Goal: Task Accomplishment & Management: Manage account settings

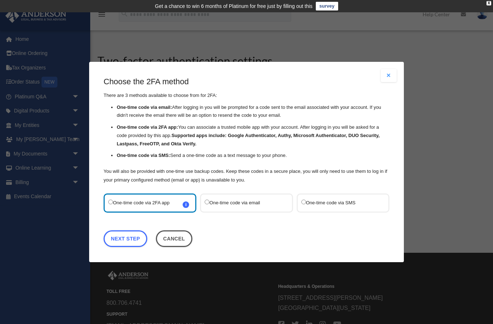
click at [354, 202] on label "One-time code via SMS" at bounding box center [340, 203] width 76 height 10
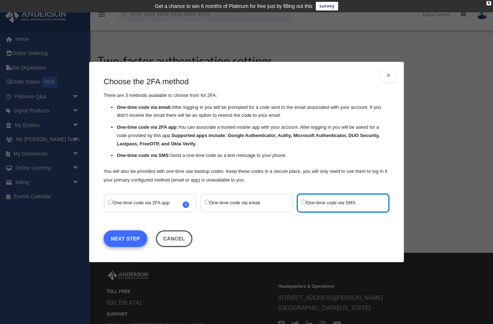
click at [131, 238] on link "Next Step" at bounding box center [126, 238] width 44 height 17
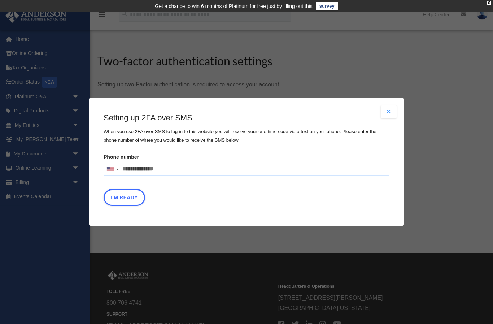
click at [178, 170] on input "Phone number United States +1 United Kingdom +44 Afghanistan (‫افغانستان‬‎) +93…" at bounding box center [247, 169] width 286 height 14
type input "**********"
click at [124, 199] on button "I'm Ready" at bounding box center [125, 197] width 42 height 17
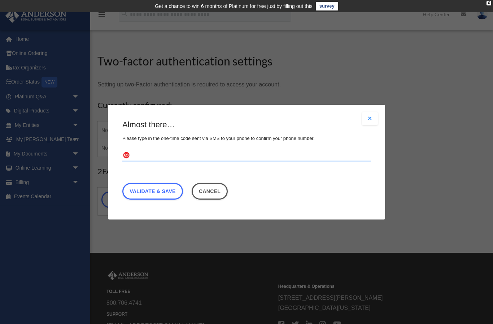
click at [152, 150] on input "text" at bounding box center [246, 155] width 248 height 12
type input "******"
click at [158, 191] on link "Validate & Save" at bounding box center [152, 190] width 61 height 17
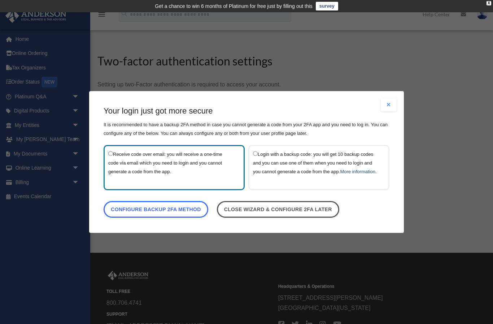
click at [347, 169] on link "More information." at bounding box center [358, 171] width 36 height 5
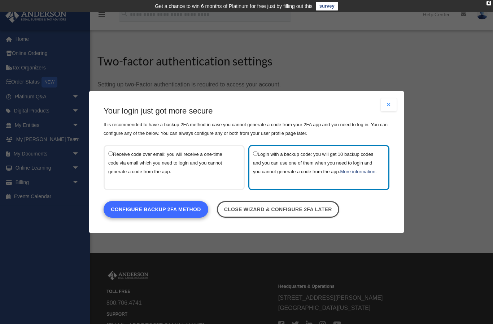
click at [173, 214] on link "Configure backup 2FA method" at bounding box center [156, 209] width 105 height 17
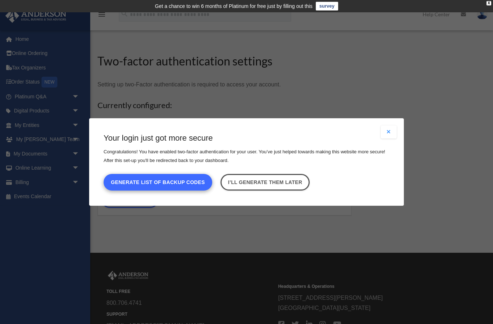
click at [168, 181] on button "Generate list of backup codes" at bounding box center [158, 182] width 109 height 17
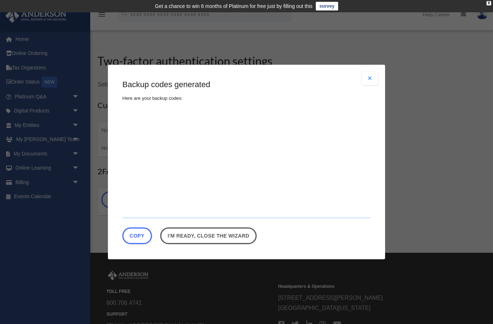
type textarea "**********"
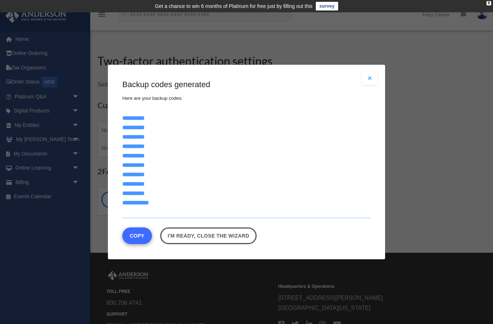
click at [138, 234] on button "Copy" at bounding box center [137, 235] width 30 height 17
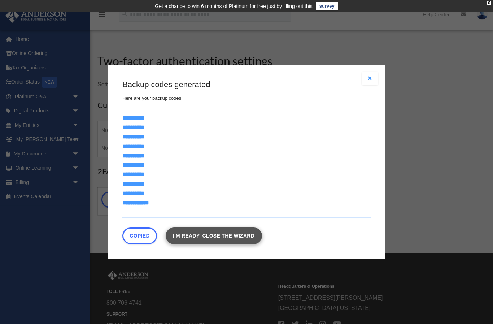
click at [216, 238] on link "I'm ready, close the wizard" at bounding box center [214, 235] width 96 height 17
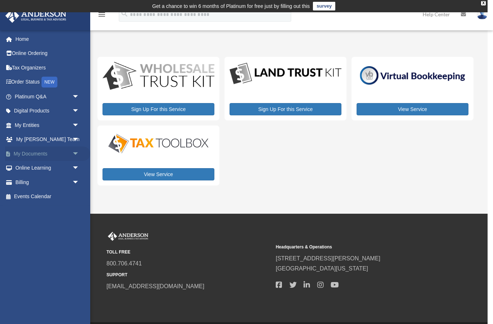
click at [76, 153] on span "arrow_drop_down" at bounding box center [79, 153] width 14 height 15
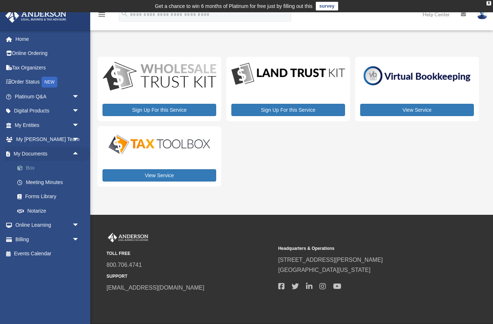
click at [25, 167] on span at bounding box center [23, 167] width 5 height 5
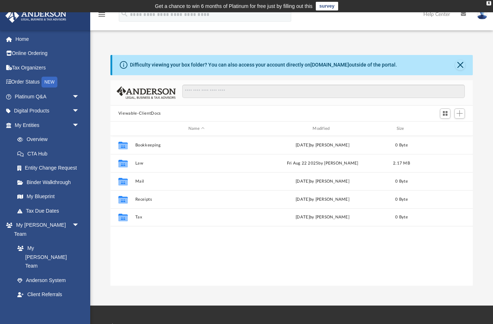
scroll to position [164, 363]
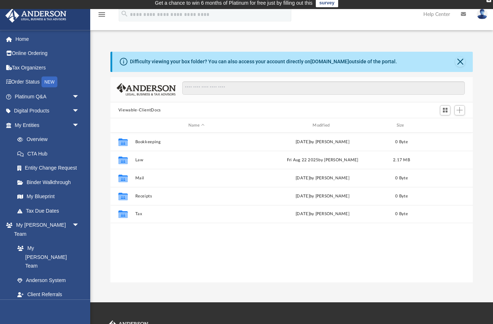
scroll to position [3, 0]
click at [459, 112] on span "Add" at bounding box center [460, 110] width 6 height 6
click at [444, 126] on li "Upload" at bounding box center [449, 125] width 23 height 8
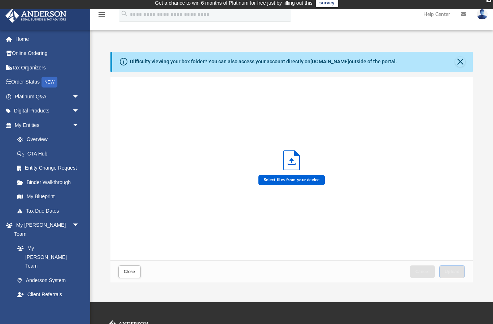
scroll to position [183, 363]
click at [459, 61] on button "Close" at bounding box center [460, 62] width 10 height 10
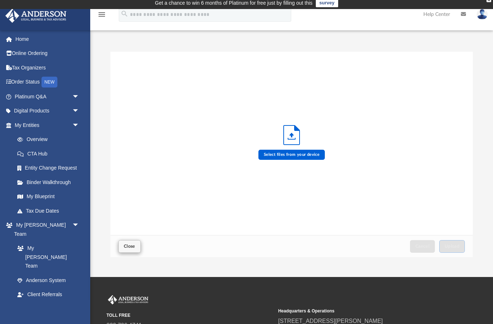
click at [134, 247] on span "Close" at bounding box center [130, 246] width 12 height 4
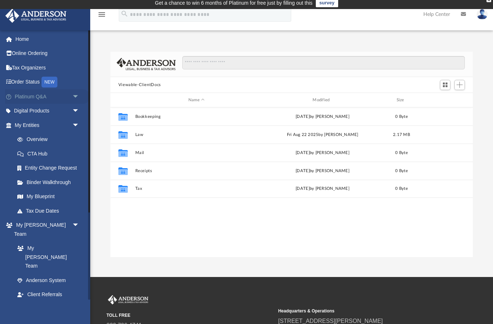
click at [23, 95] on link "Platinum Q&A arrow_drop_down" at bounding box center [47, 96] width 85 height 14
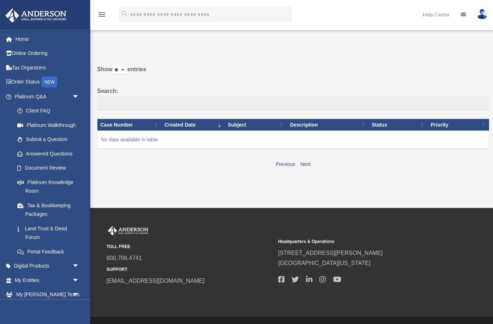
scroll to position [13, 0]
click at [29, 179] on link "Platinum Knowledge Room" at bounding box center [50, 186] width 80 height 23
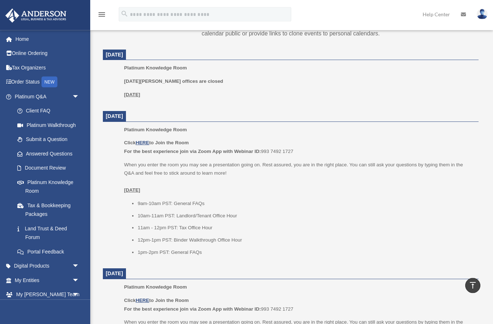
scroll to position [298, 0]
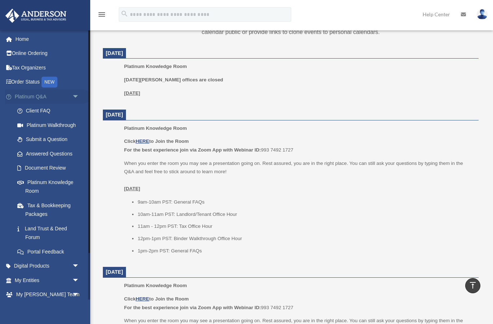
click at [73, 97] on span "arrow_drop_down" at bounding box center [79, 96] width 14 height 15
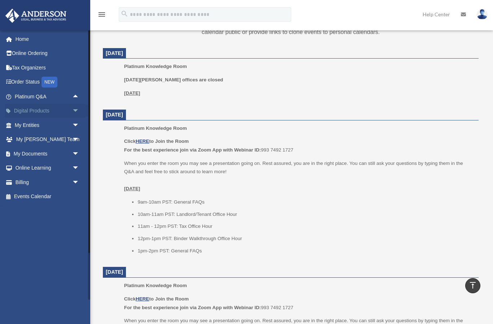
click at [75, 108] on span "arrow_drop_down" at bounding box center [79, 111] width 14 height 15
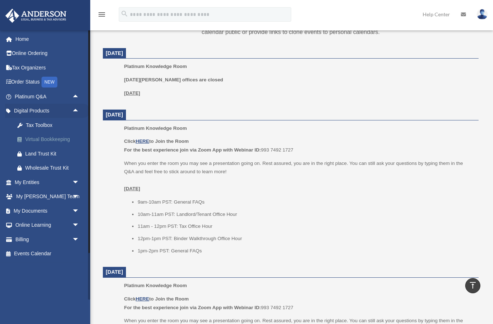
click at [37, 133] on link "Virtual Bookkeeping" at bounding box center [50, 139] width 80 height 14
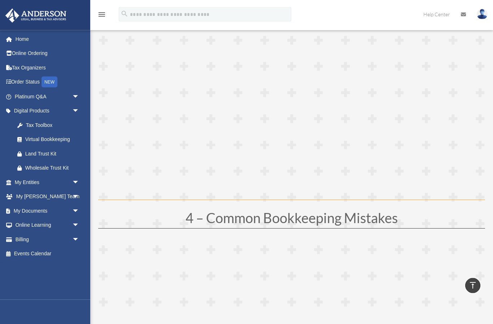
scroll to position [692, 0]
click at [74, 184] on span "arrow_drop_down" at bounding box center [79, 182] width 14 height 15
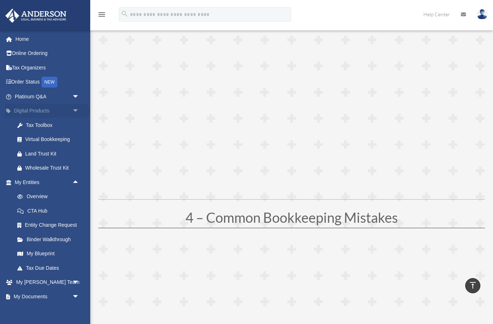
click at [76, 111] on span "arrow_drop_down" at bounding box center [79, 111] width 14 height 15
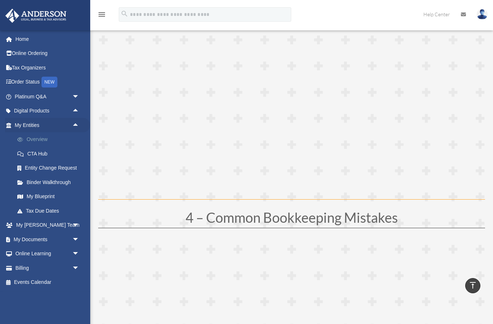
click at [34, 142] on link "Overview" at bounding box center [50, 139] width 80 height 14
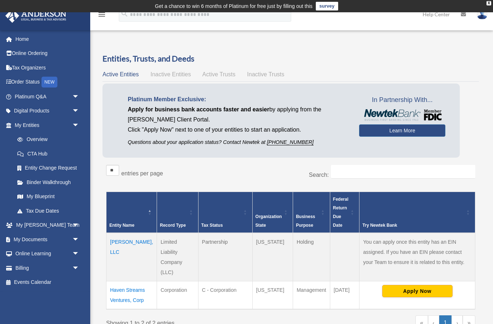
click at [53, 195] on link "My Blueprint" at bounding box center [48, 196] width 77 height 14
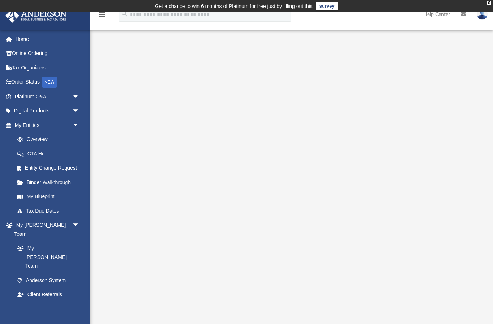
click at [74, 121] on span "arrow_drop_down" at bounding box center [79, 125] width 14 height 15
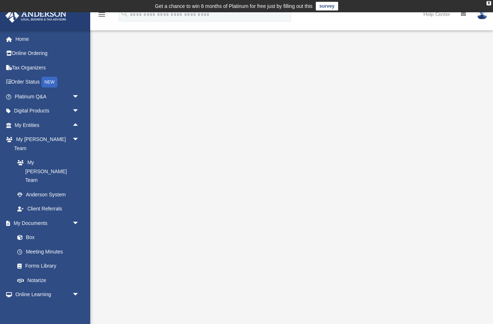
click at [47, 155] on link "My [PERSON_NAME] Team" at bounding box center [46, 171] width 73 height 32
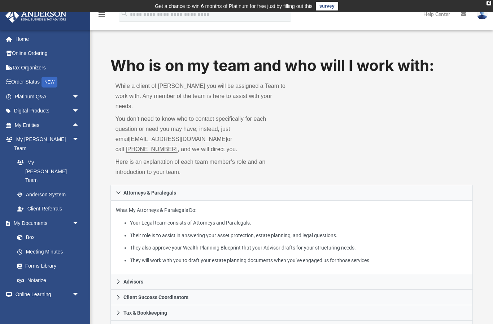
click at [58, 244] on link "Meeting Minutes" at bounding box center [48, 251] width 77 height 14
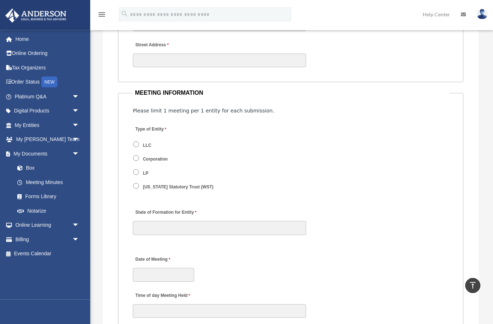
scroll to position [933, 0]
click at [30, 166] on link "Box" at bounding box center [50, 168] width 80 height 14
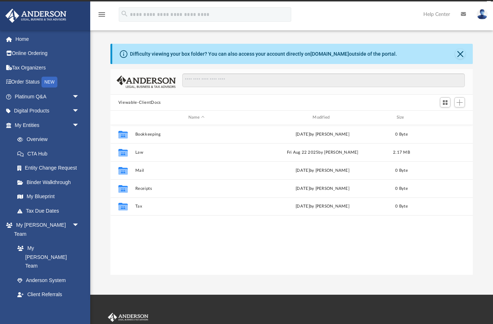
scroll to position [164, 363]
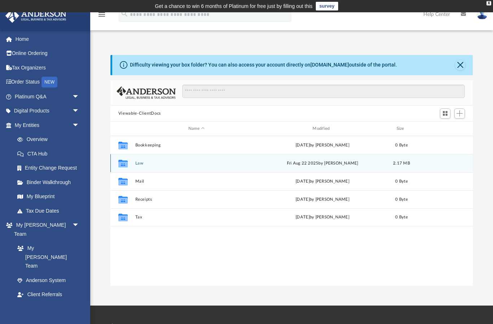
click at [375, 165] on div "[DATE] by [PERSON_NAME]" at bounding box center [322, 163] width 123 height 6
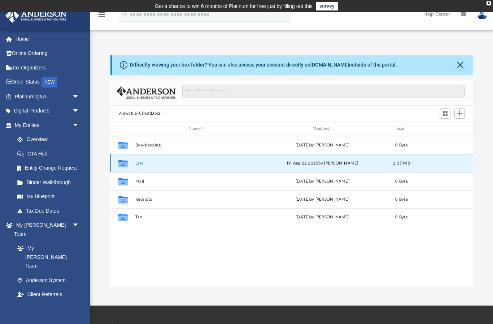
click at [385, 166] on div "Collaborated Folder Law [DATE] by [PERSON_NAME] 2.17 MB" at bounding box center [291, 163] width 363 height 18
click at [135, 166] on div "Collaborated Folder Law Fri Aug 22 2025 by Jasmine Grayson 2.17 MB" at bounding box center [291, 163] width 363 height 18
click at [461, 70] on button "Close" at bounding box center [460, 65] width 10 height 10
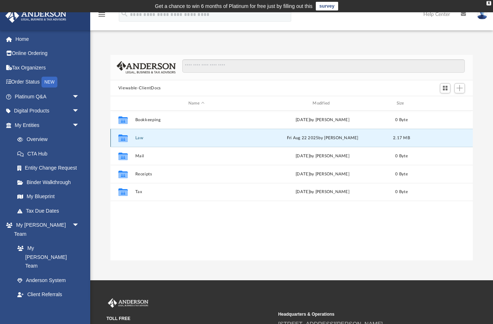
click at [366, 141] on div "Collaborated Folder Law Fri Aug 22 2025 by Jasmine Grayson 2.17 MB" at bounding box center [291, 138] width 363 height 18
click at [307, 139] on div "Fri Aug 22 2025 by Jasmine Grayson" at bounding box center [322, 138] width 123 height 6
click at [411, 138] on div "2.17 MB" at bounding box center [401, 138] width 29 height 6
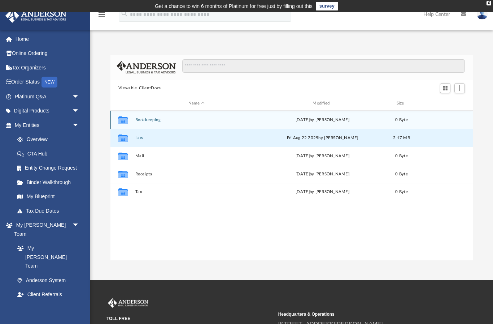
click at [399, 121] on span "0 Byte" at bounding box center [401, 120] width 13 height 4
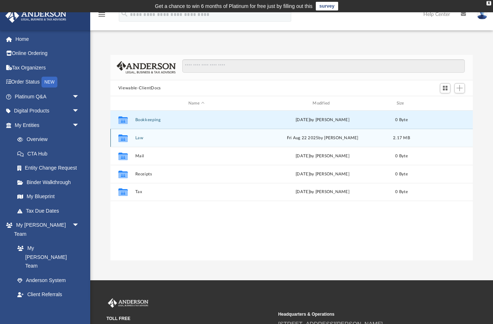
click at [142, 136] on button "Law" at bounding box center [196, 137] width 123 height 5
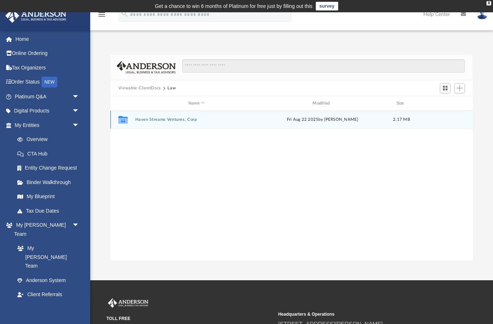
click at [160, 117] on button "Haven Streams Ventures, Corp" at bounding box center [196, 119] width 123 height 5
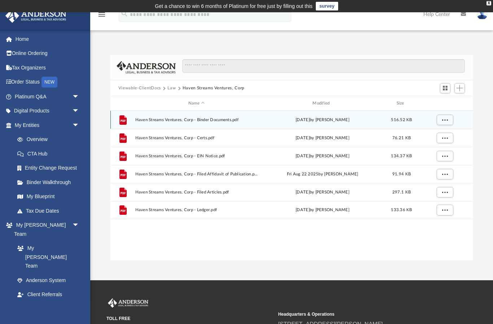
click at [159, 115] on div "File Haven Streams Ventures, Corp - Binder Documents.pdf Thu Jul 31 2025 by Mya…" at bounding box center [291, 119] width 363 height 18
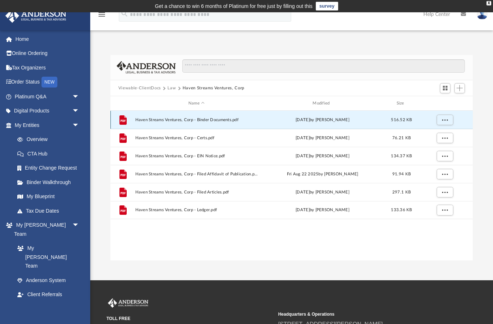
click at [135, 121] on span "Haven Streams Ventures, Corp - Binder Documents.pdf" at bounding box center [196, 119] width 123 height 5
click at [128, 123] on icon "File" at bounding box center [123, 120] width 12 height 12
click at [127, 123] on icon "File" at bounding box center [123, 120] width 12 height 12
click at [404, 119] on span "516.52 KB" at bounding box center [401, 120] width 21 height 4
click at [448, 122] on button "More options" at bounding box center [445, 119] width 17 height 11
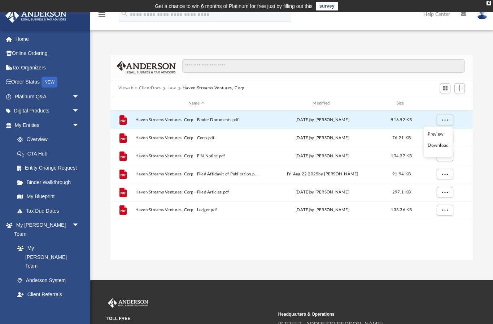
click at [443, 134] on li "Preview" at bounding box center [438, 134] width 21 height 8
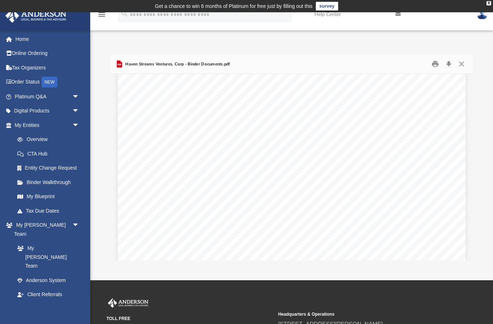
scroll to position [0, 0]
click at [462, 64] on button "Close" at bounding box center [461, 63] width 13 height 11
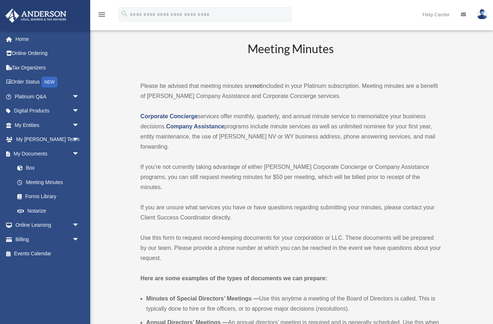
scroll to position [963, 0]
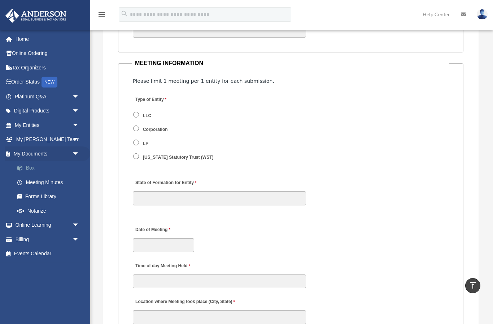
click at [35, 163] on link "Box" at bounding box center [50, 168] width 80 height 14
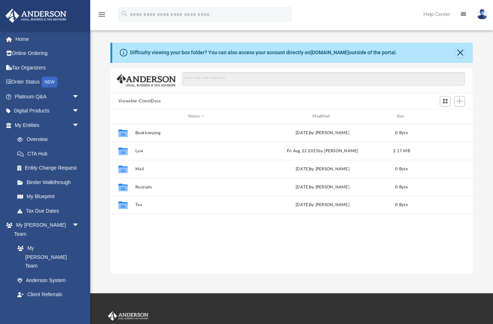
scroll to position [164, 363]
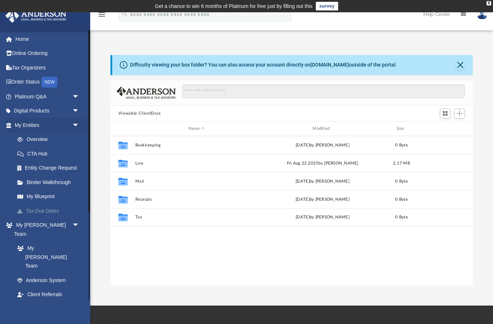
click at [46, 209] on link "Tax Due Dates" at bounding box center [50, 210] width 80 height 14
